Goal: Information Seeking & Learning: Find specific page/section

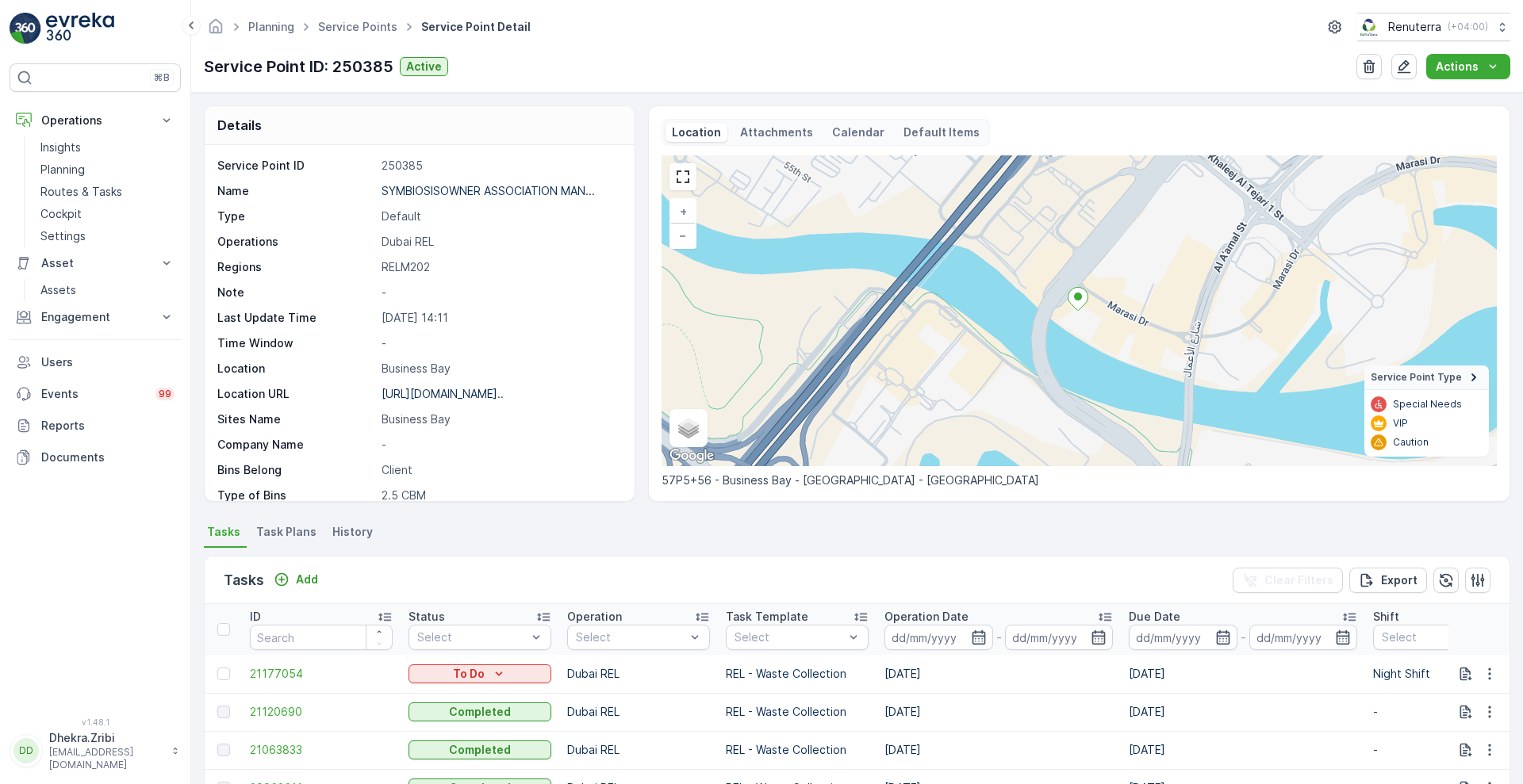
scroll to position [326, 0]
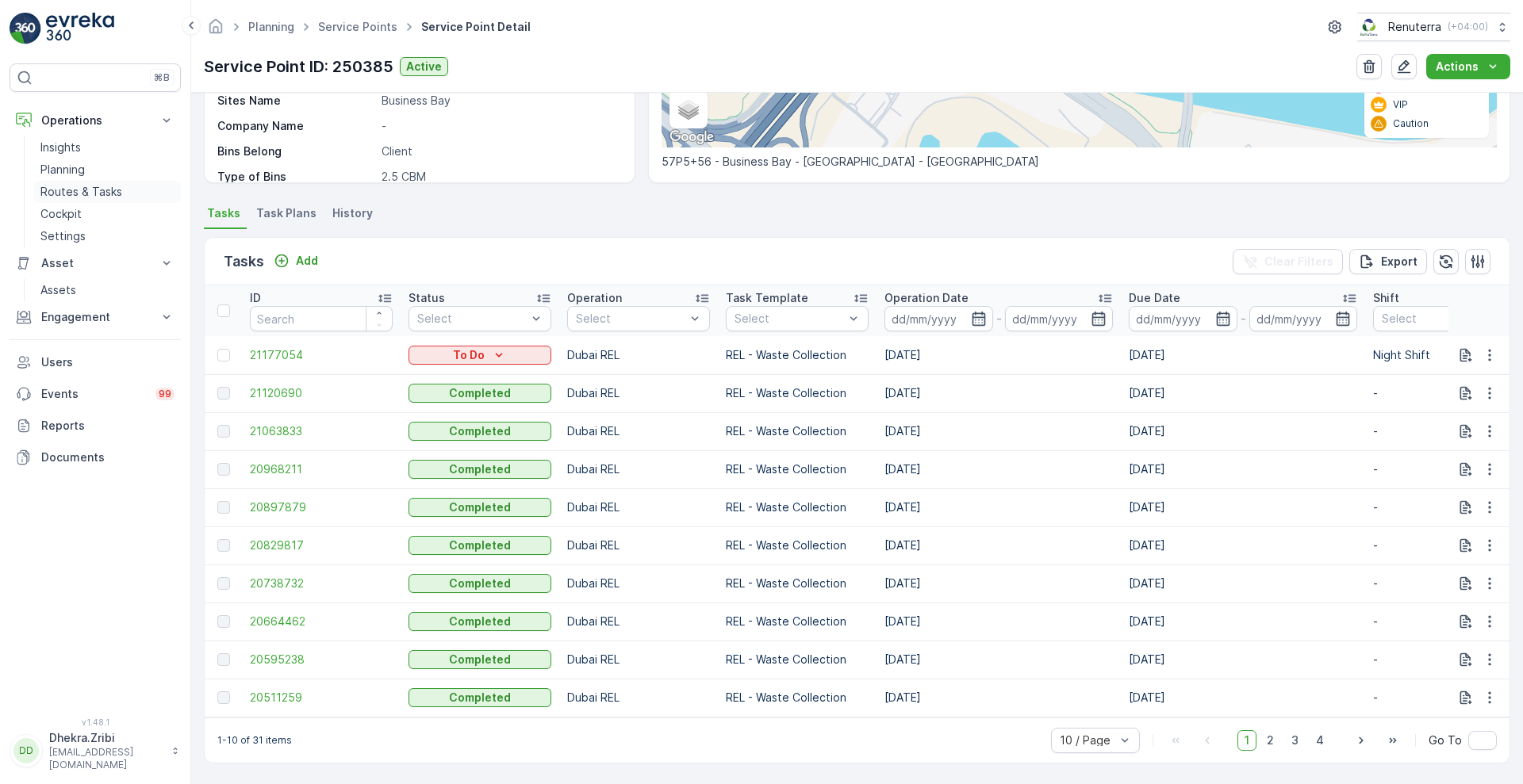
click at [71, 197] on p "Routes & Tasks" at bounding box center [81, 191] width 81 height 16
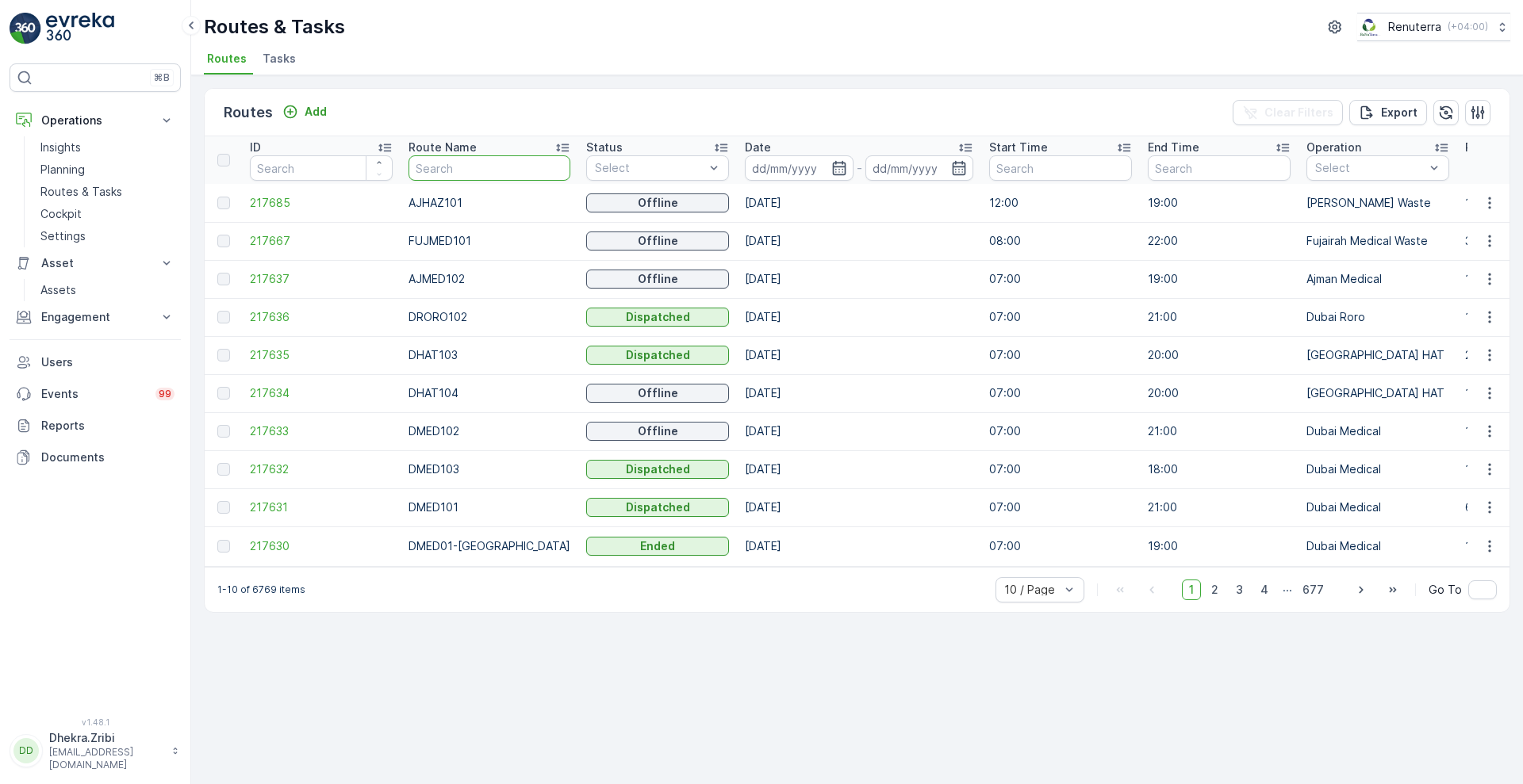
click at [461, 171] on input "text" at bounding box center [489, 168] width 162 height 26
type input "med"
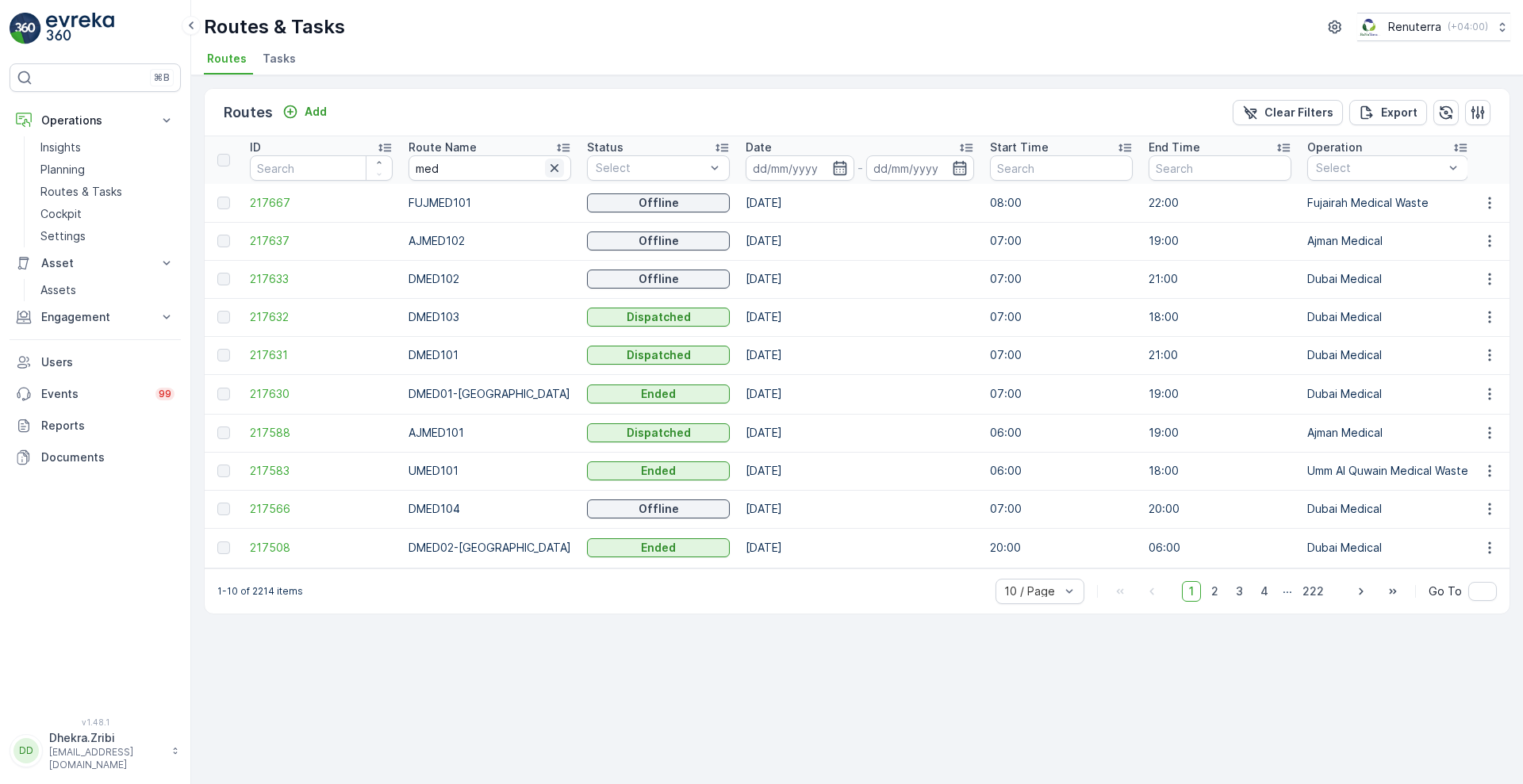
click at [550, 166] on icon "button" at bounding box center [554, 169] width 8 height 8
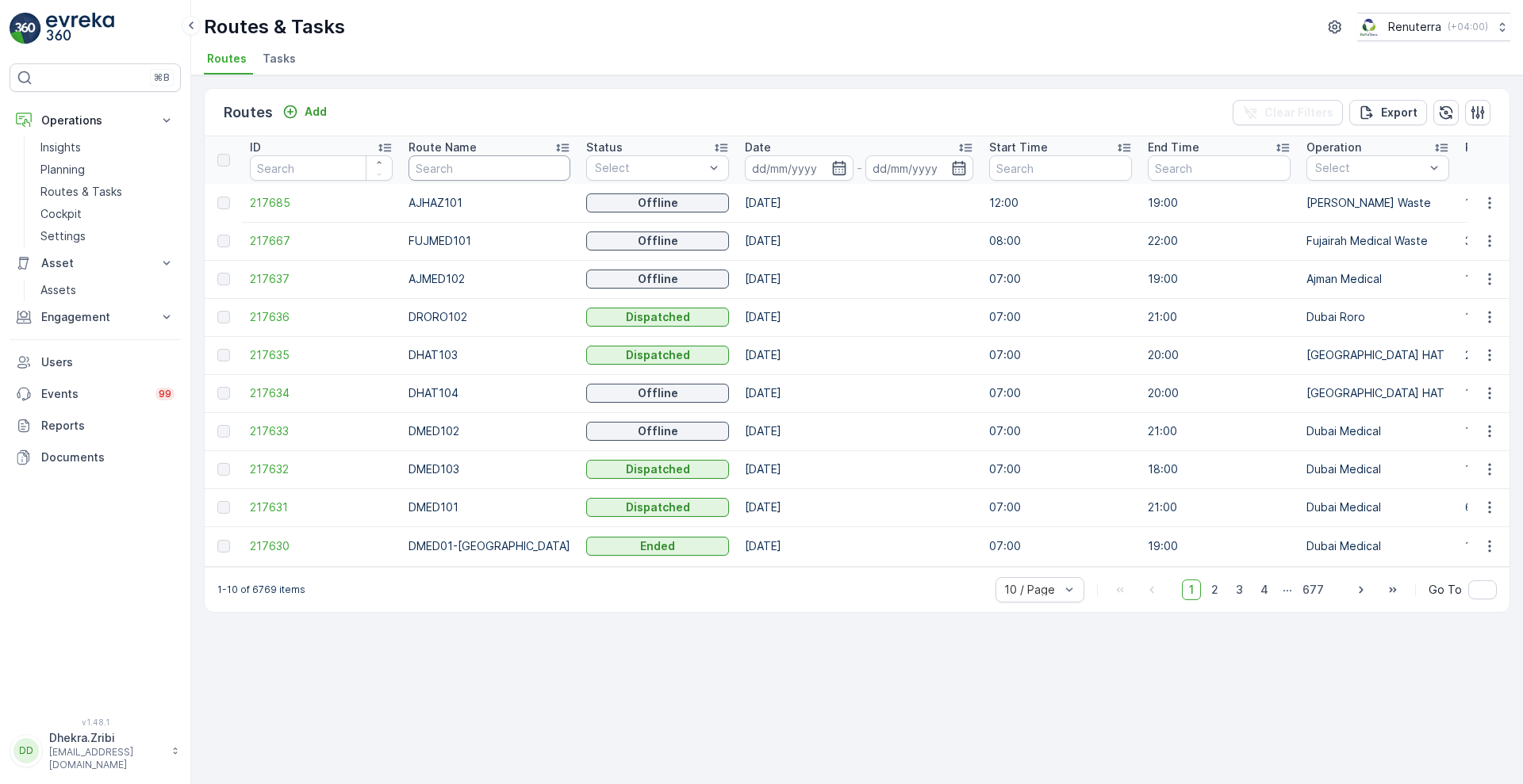
click at [461, 172] on input "text" at bounding box center [489, 168] width 162 height 26
type input "rel"
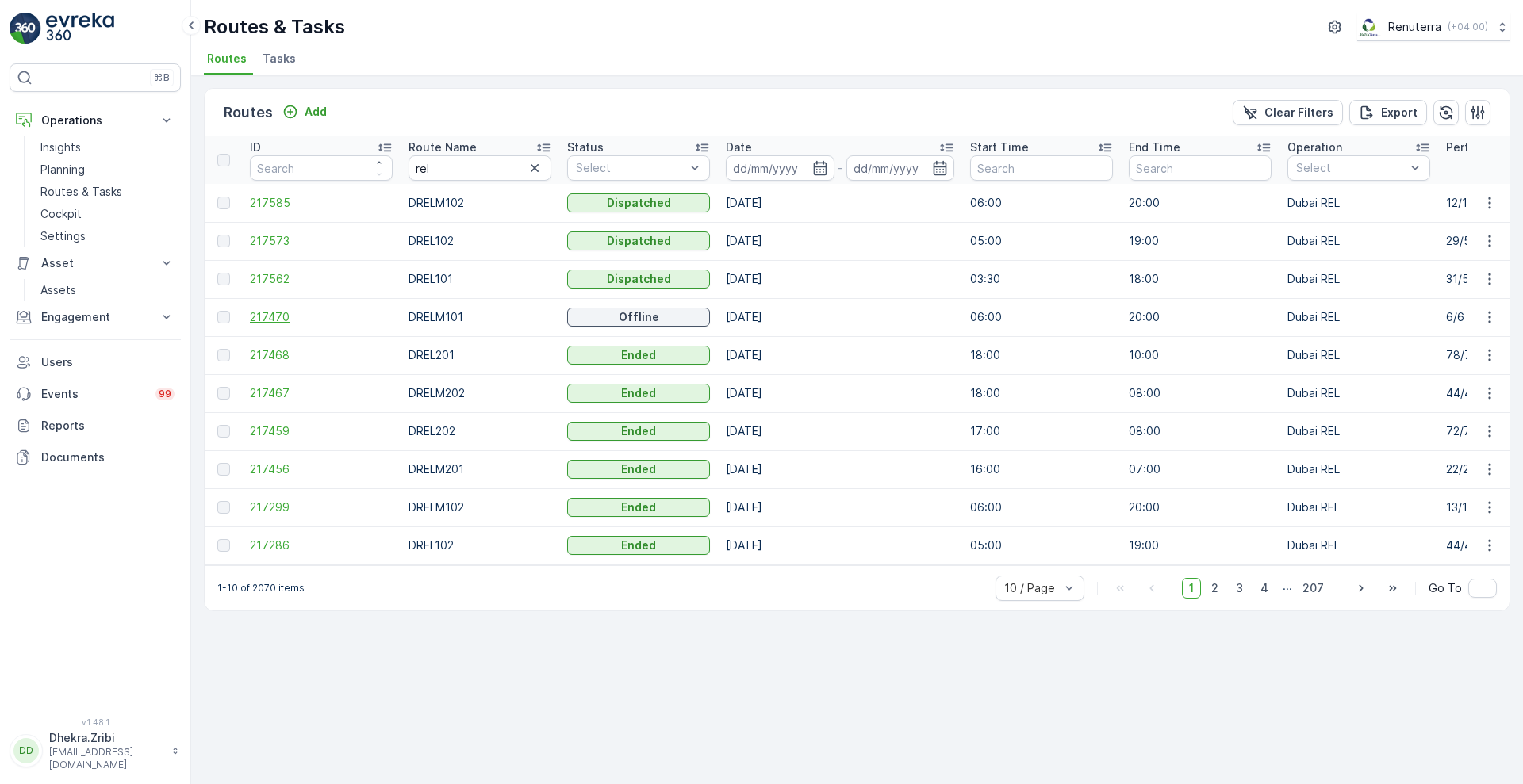
click at [284, 321] on span "217470" at bounding box center [322, 316] width 143 height 16
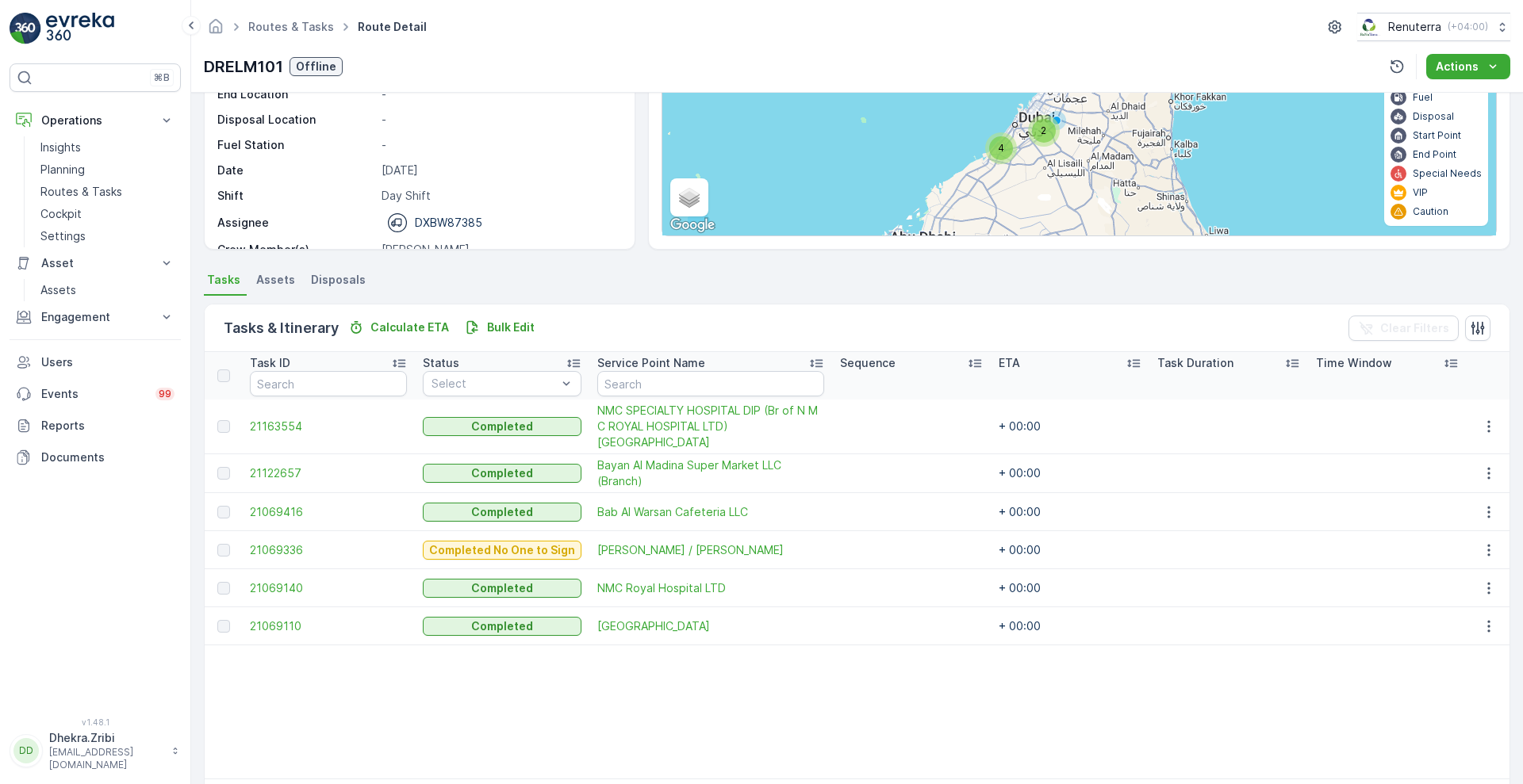
scroll to position [218, 0]
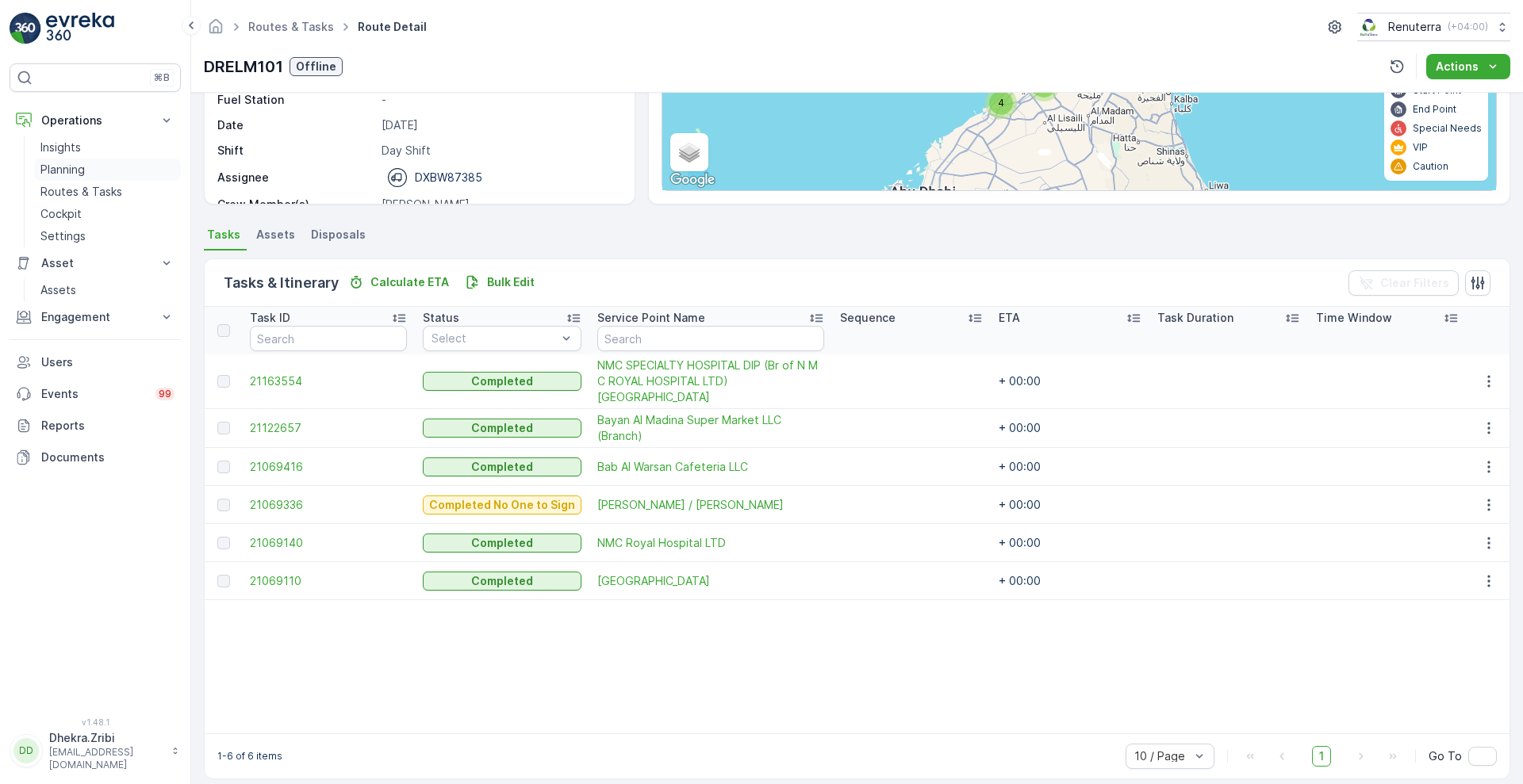
click at [57, 175] on p "Planning" at bounding box center [62, 169] width 44 height 16
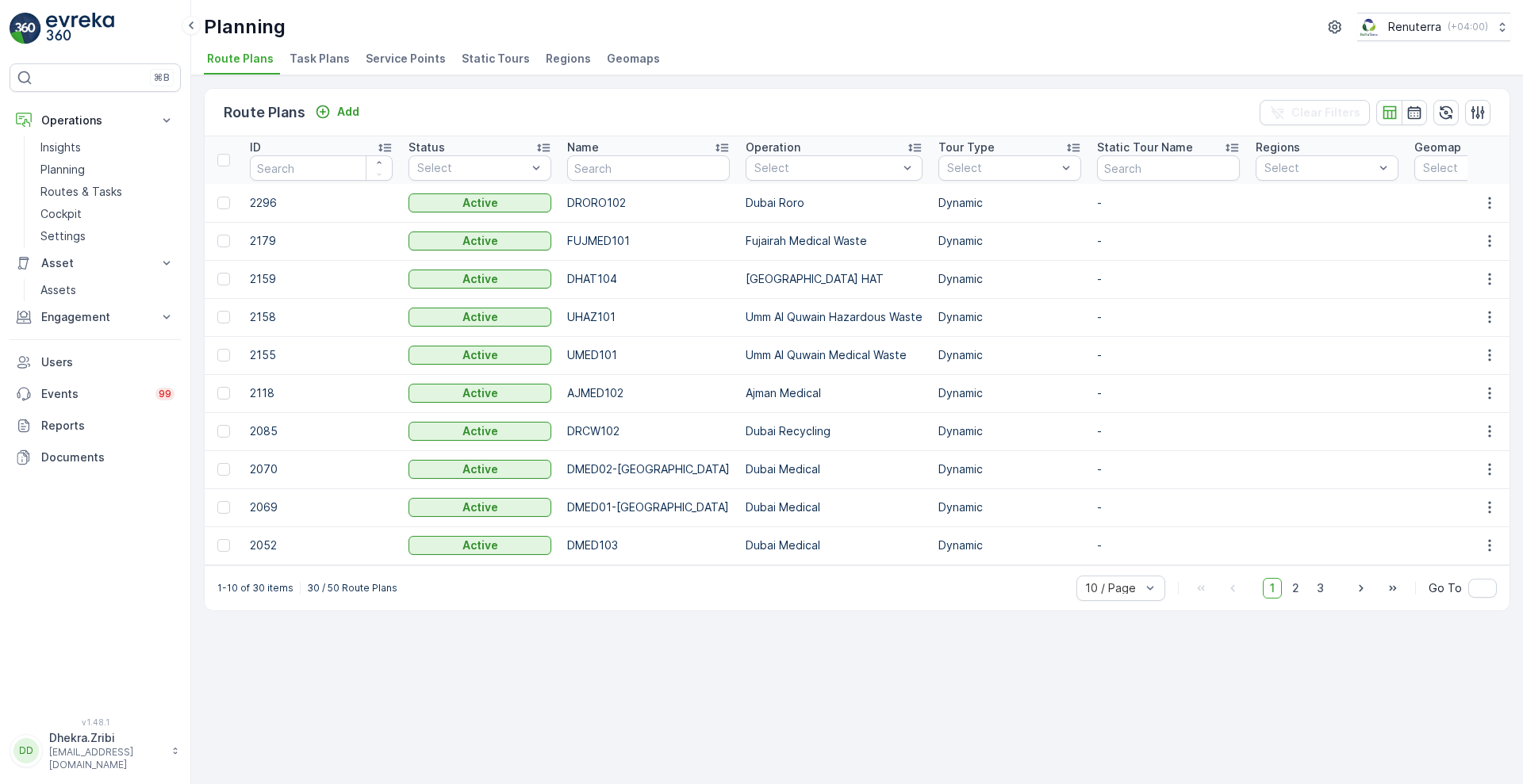
click at [404, 63] on span "Service Points" at bounding box center [405, 58] width 80 height 16
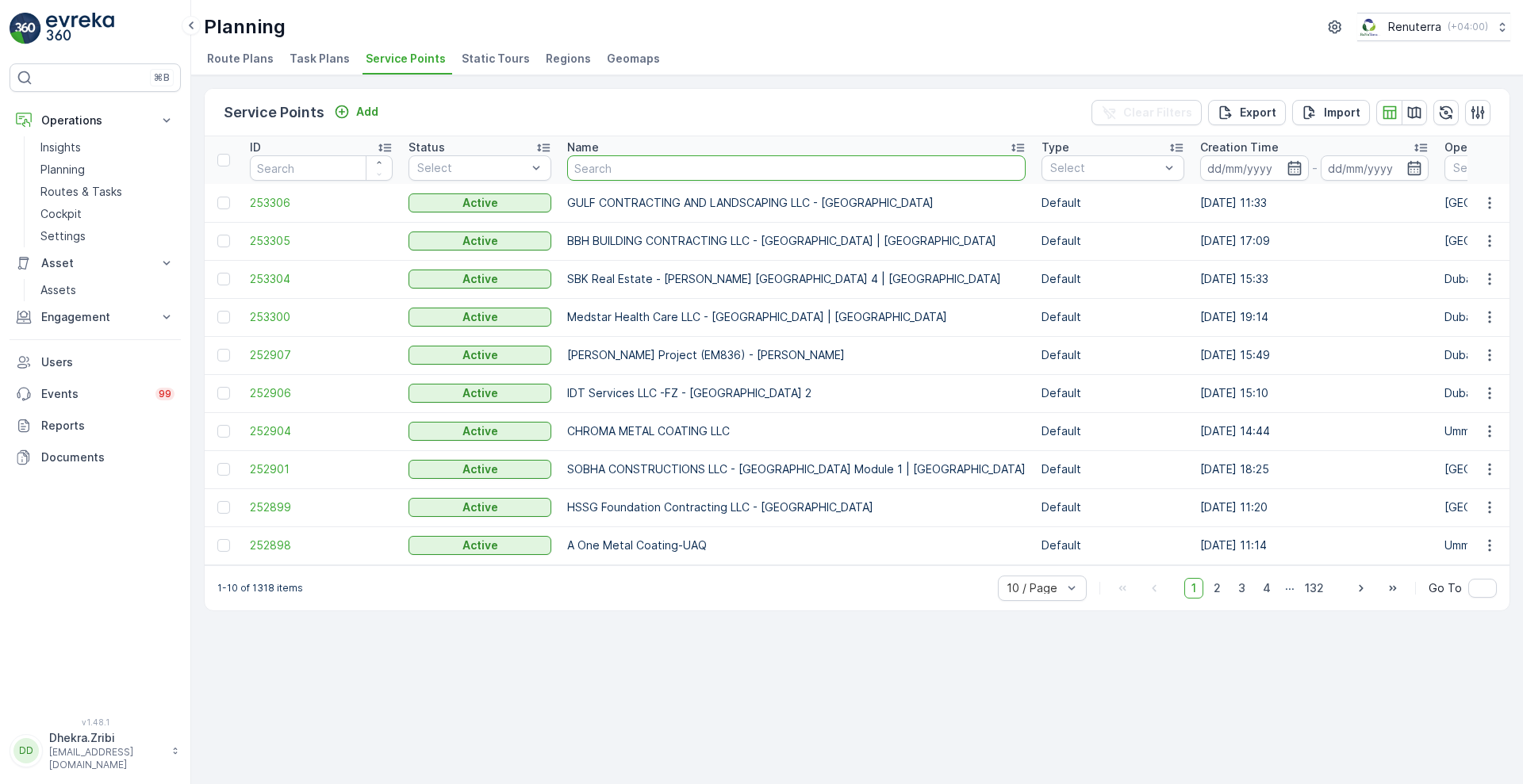
click at [701, 164] on input "text" at bounding box center [796, 168] width 459 height 26
type input "ktc"
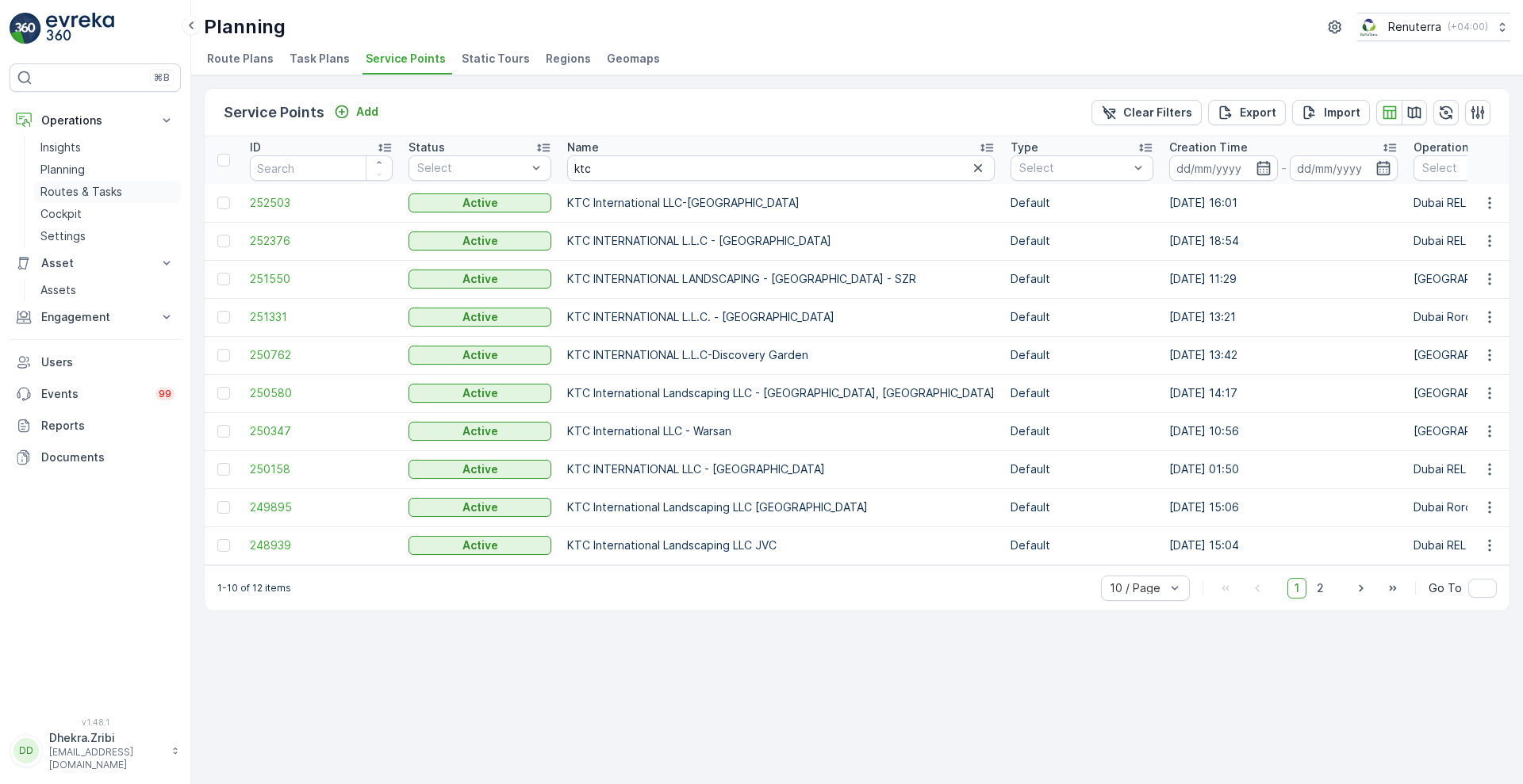
click at [61, 195] on p "Routes & Tasks" at bounding box center [81, 191] width 81 height 16
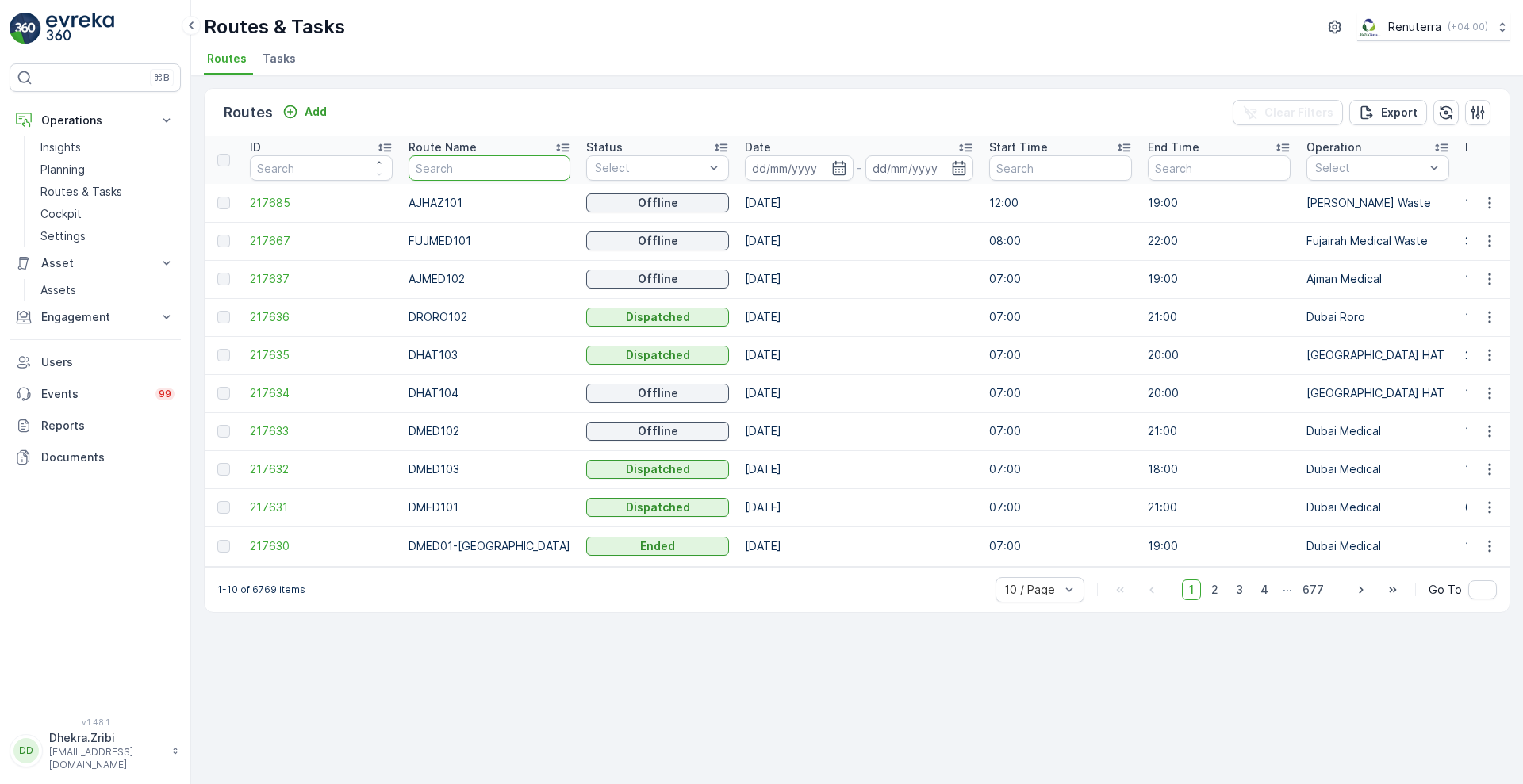
click at [443, 170] on input "text" at bounding box center [489, 168] width 162 height 26
type input "rel"
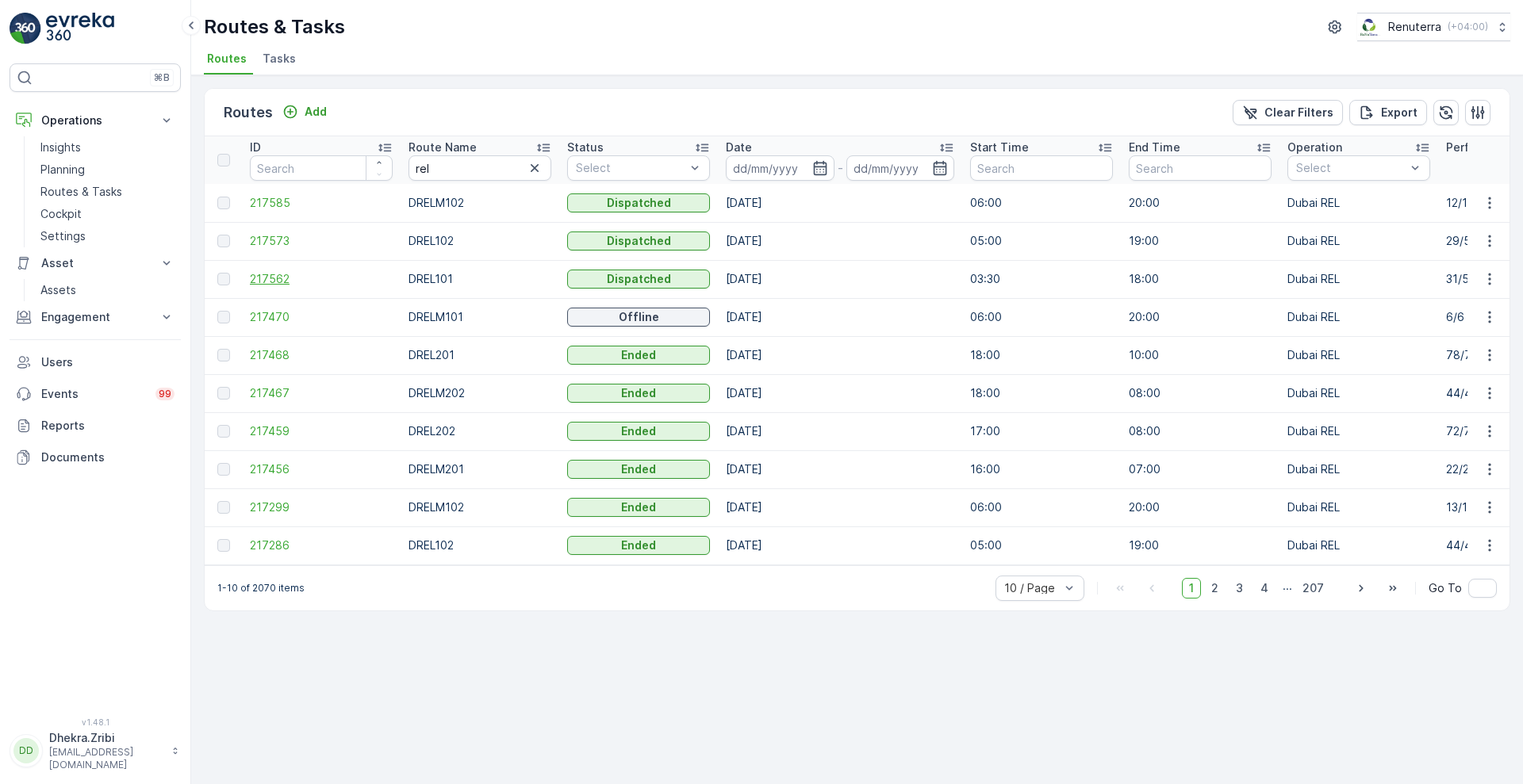
click at [270, 280] on span "217562" at bounding box center [322, 278] width 143 height 16
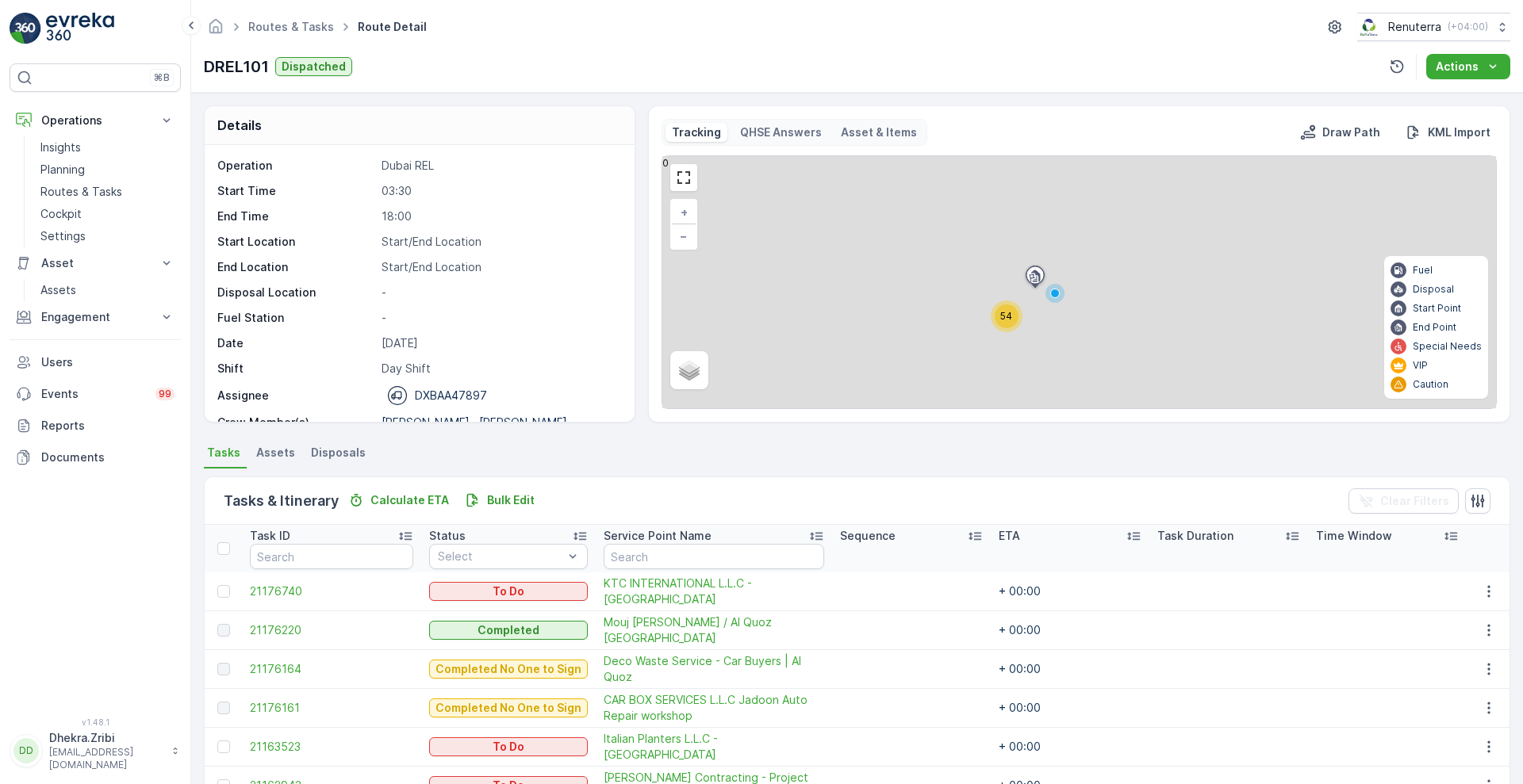
scroll to position [50, 0]
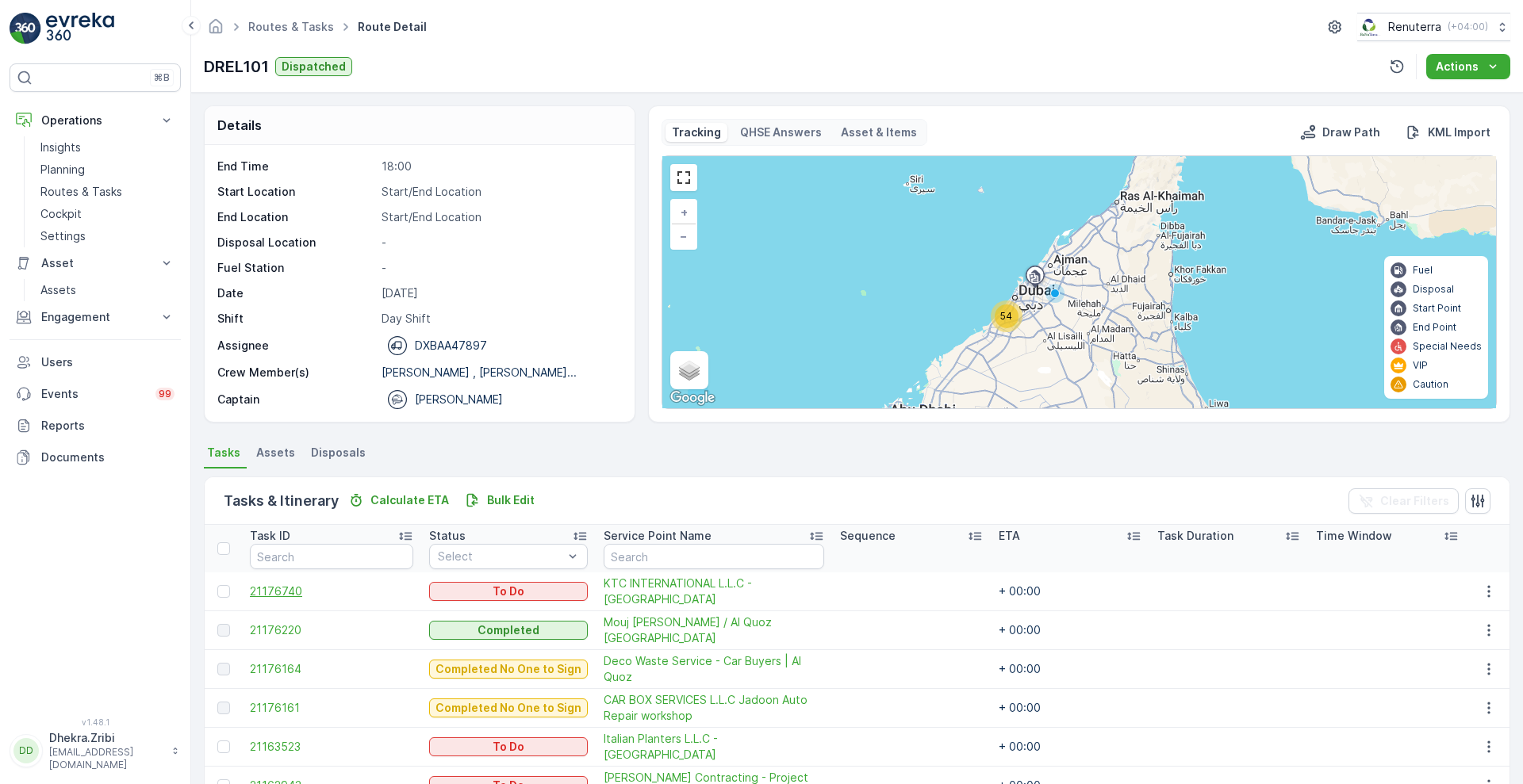
click at [289, 590] on span "21176740" at bounding box center [332, 590] width 164 height 16
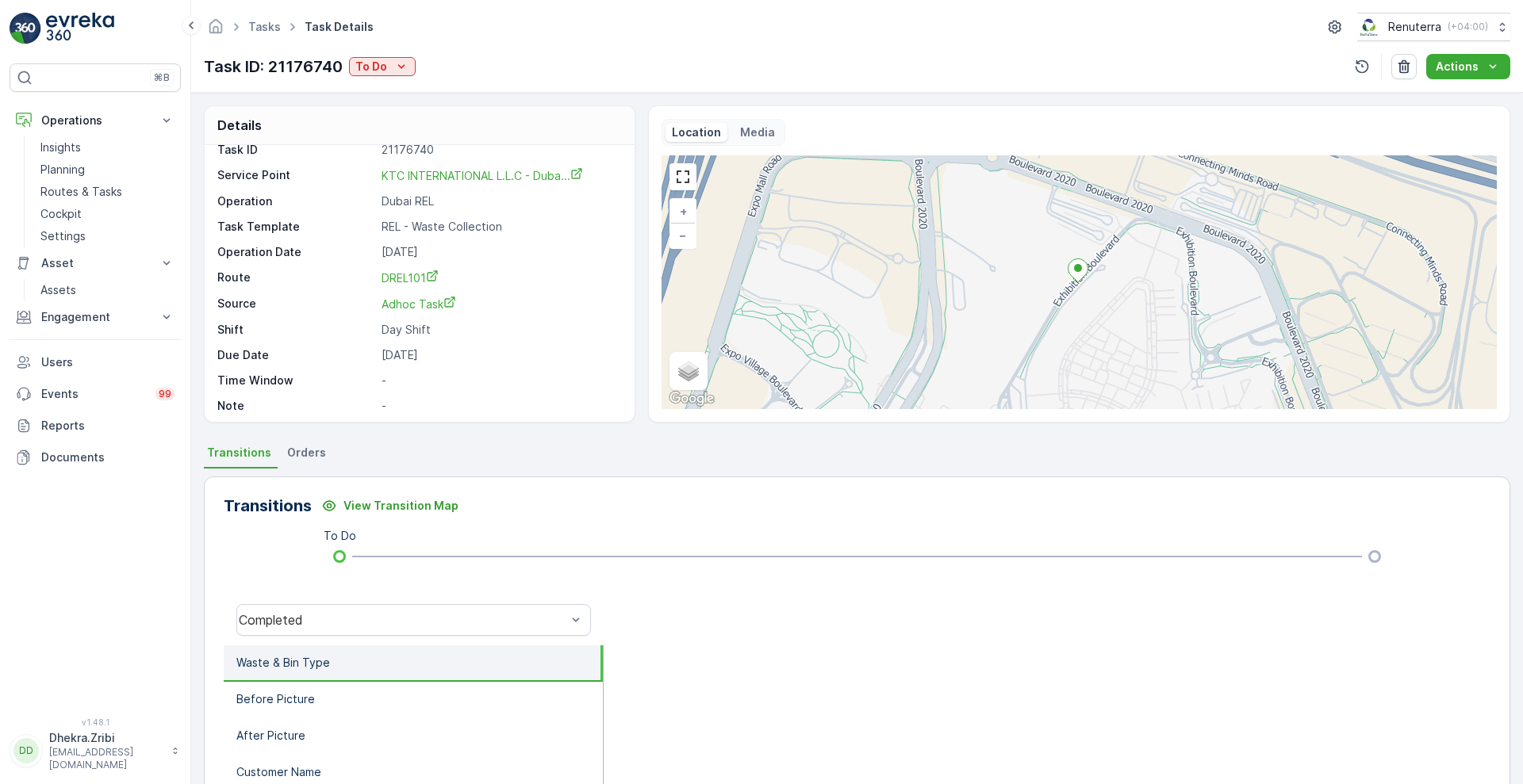
scroll to position [21, 0]
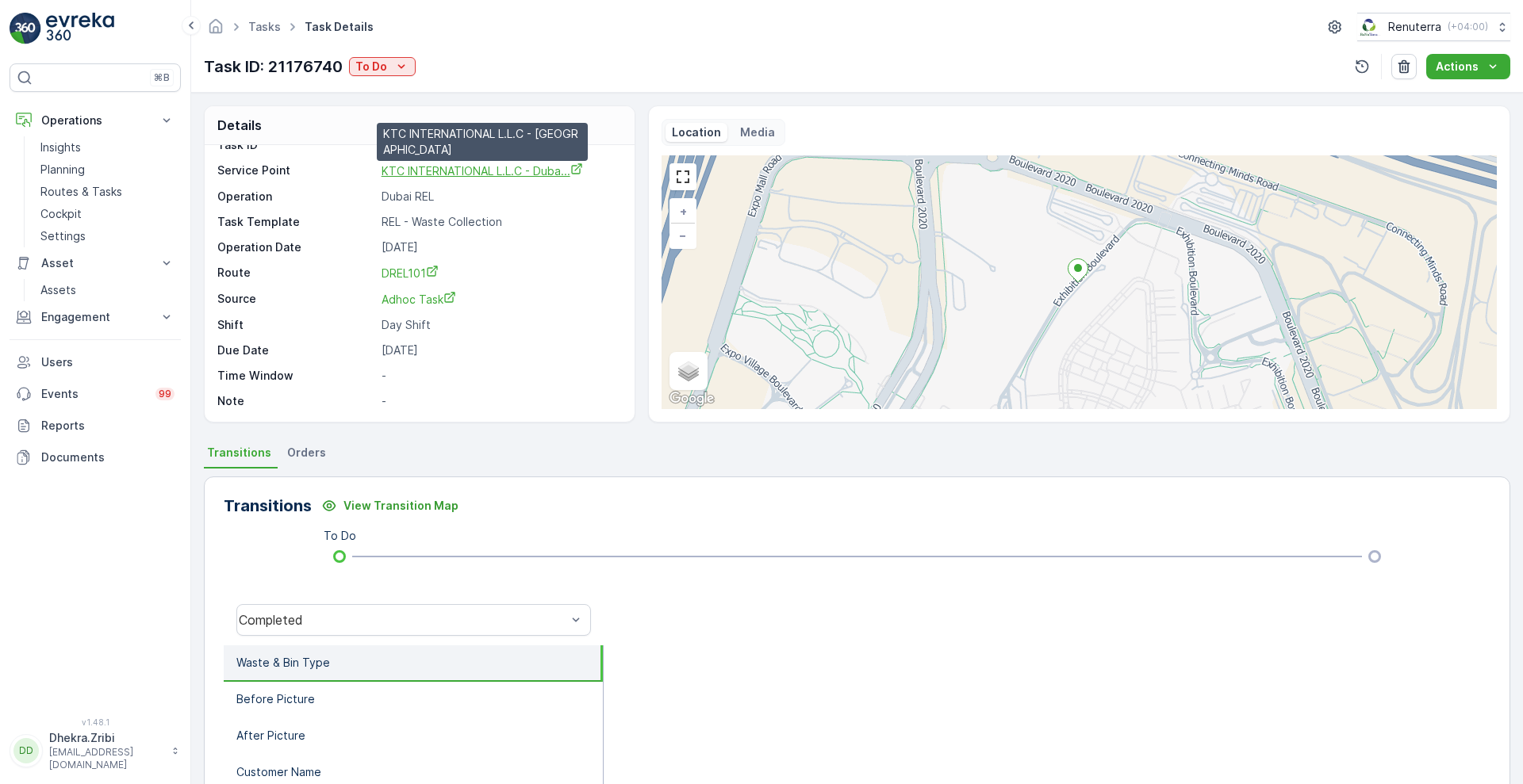
click at [494, 176] on span "KTC INTERNATIONAL L.L.C - Duba..." at bounding box center [482, 171] width 201 height 13
